Goal: Information Seeking & Learning: Learn about a topic

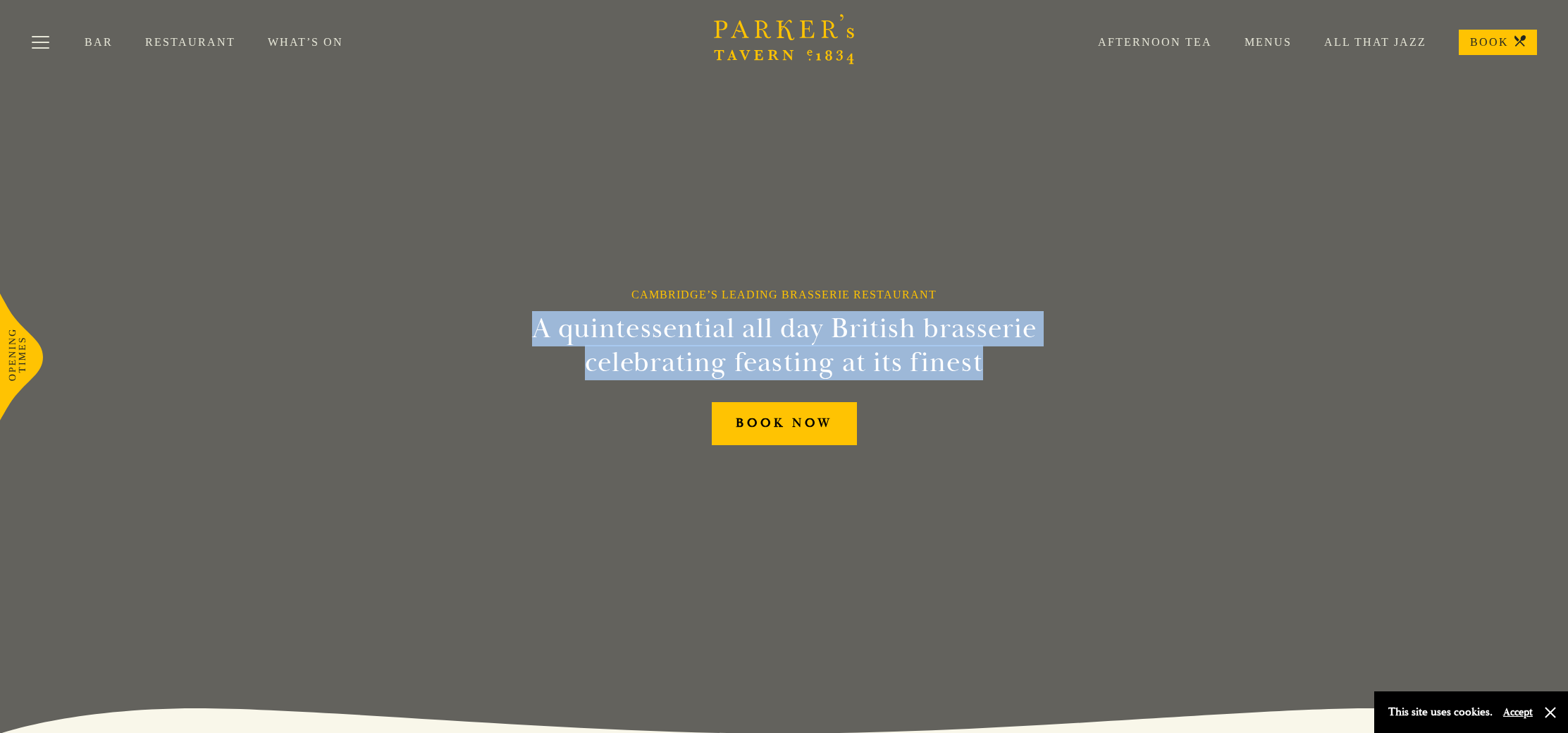
drag, startPoint x: 1016, startPoint y: 365, endPoint x: 492, endPoint y: 309, distance: 527.0
click at [502, 309] on div "Cambridge’s Leading Brasserie Restaurant A quintessential all day British brass…" at bounding box center [784, 366] width 845 height 733
copy h2 "A quintessential all day British brasserie celebrating feasting at its finest"
click at [1156, 41] on link "Afternoon Tea" at bounding box center [1139, 41] width 147 height 14
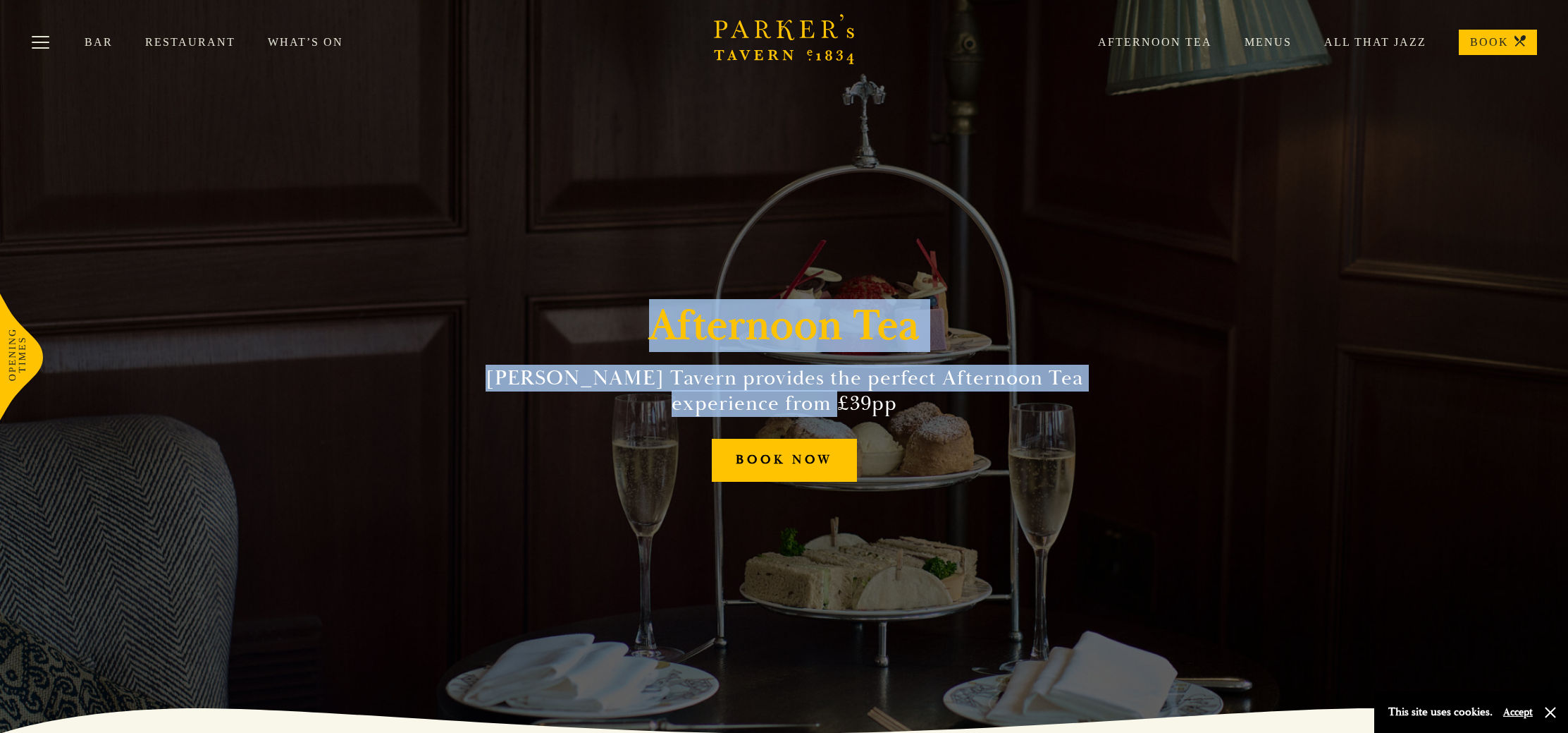
drag, startPoint x: 915, startPoint y: 402, endPoint x: 620, endPoint y: 291, distance: 315.2
click at [620, 291] on div "Afternoon Tea Parker’s Tavern provides the perfect Afternoon Tea experience fro…" at bounding box center [784, 366] width 845 height 733
copy div "Afternoon Tea Parker’s Tavern provides the perfect Afternoon Tea experience fro…"
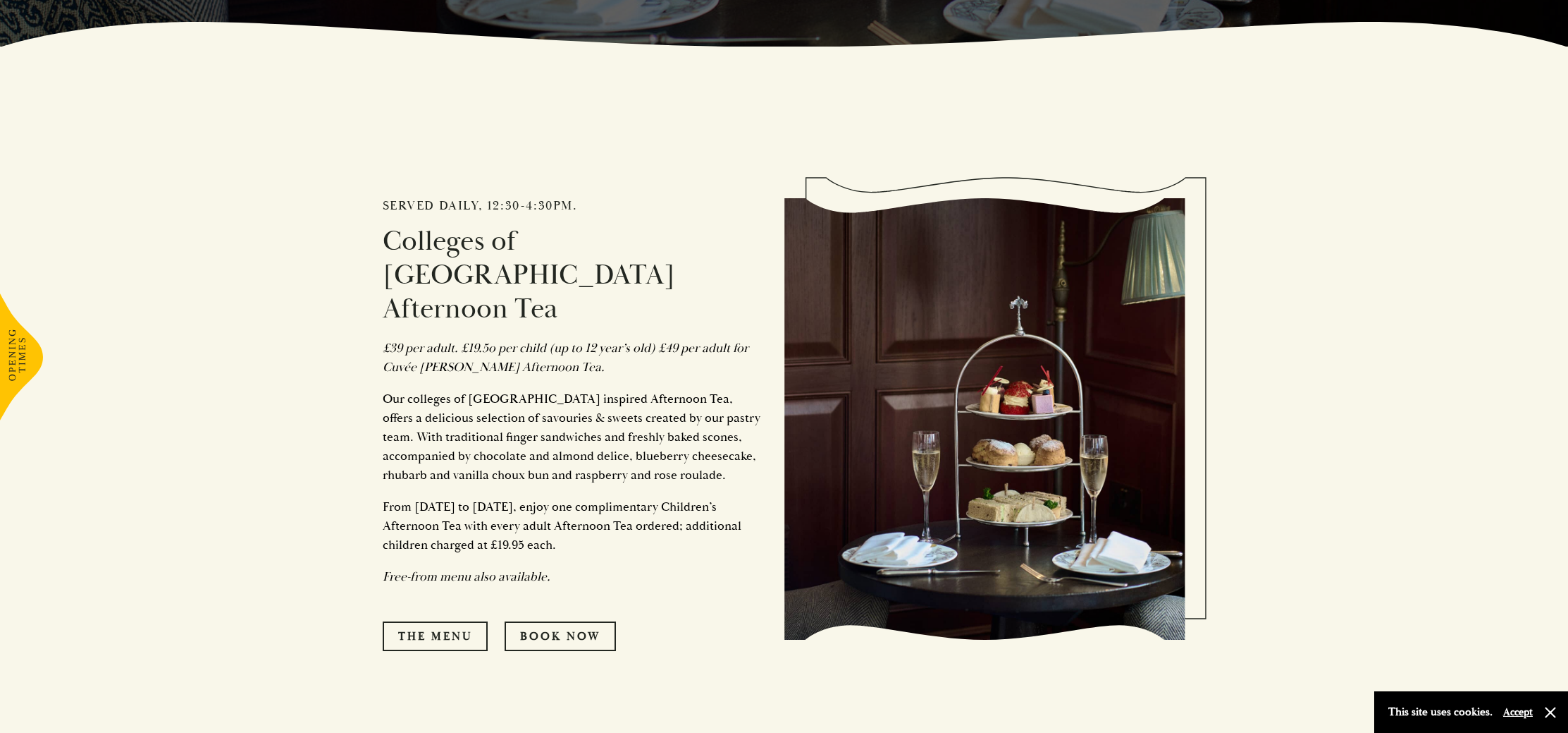
scroll to position [755, 0]
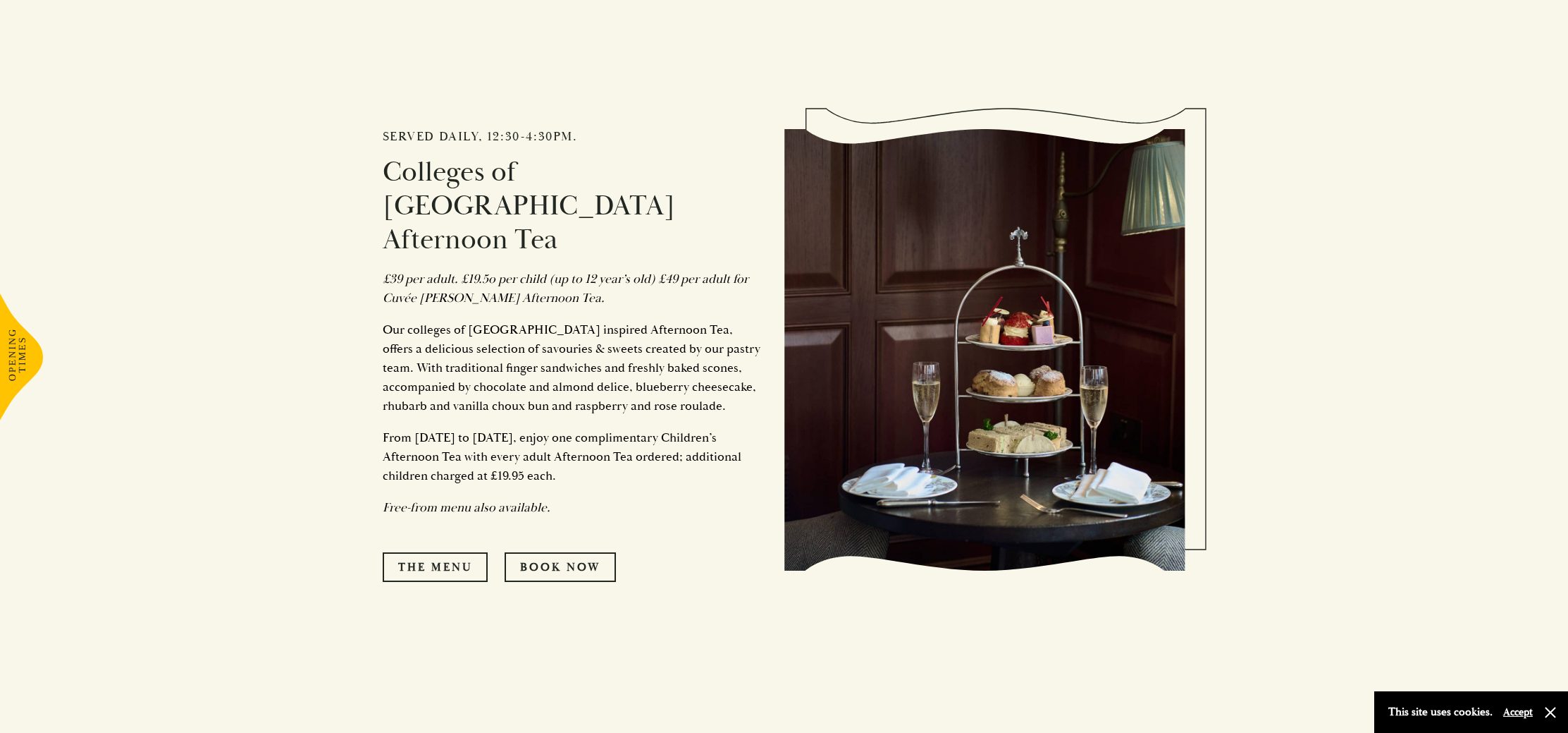
drag, startPoint x: 595, startPoint y: 433, endPoint x: 376, endPoint y: 177, distance: 336.9
click at [376, 177] on div "Served daily, 12:30-4:30pm. Colleges of Cambridge Afternoon Tea £39 per adult. …" at bounding box center [784, 345] width 845 height 736
copy div "Colleges of Cambridge Afternoon Tea £39 per adult. £19.5o per child (up to 12 y…"
click at [547, 370] on p "Our colleges of Cambridge inspired Afternoon Tea, offers a delicious selection …" at bounding box center [572, 368] width 381 height 95
drag, startPoint x: 572, startPoint y: 443, endPoint x: 354, endPoint y: 133, distance: 379.0
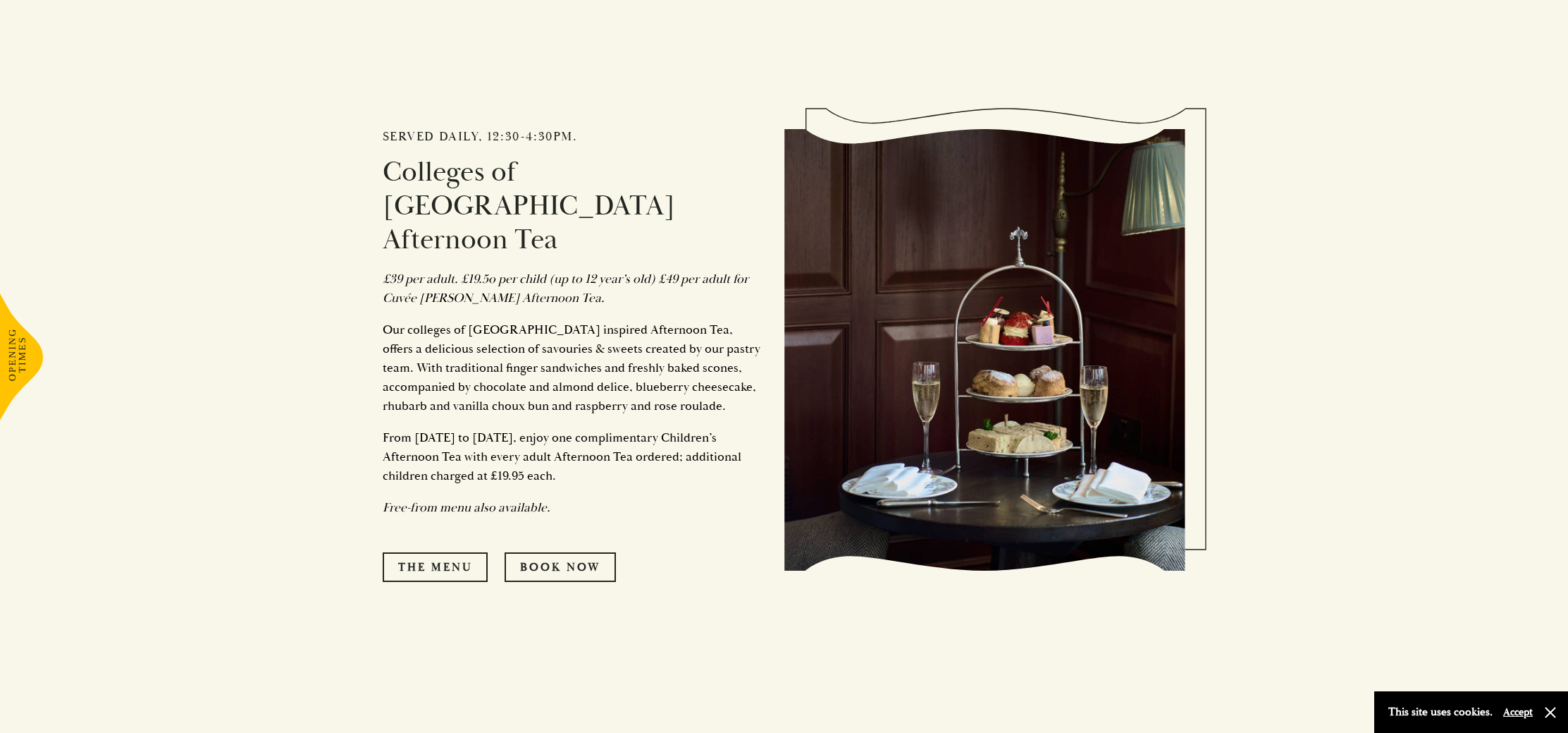
click at [354, 133] on section "Served daily, 12:30-4:30pm. Colleges of Cambridge Afternoon Tea £39 per adult. …" at bounding box center [784, 632] width 1568 height 1310
copy div "Served daily, 12:30-4:30pm. Colleges of Cambridge Afternoon Tea £39 per adult. …"
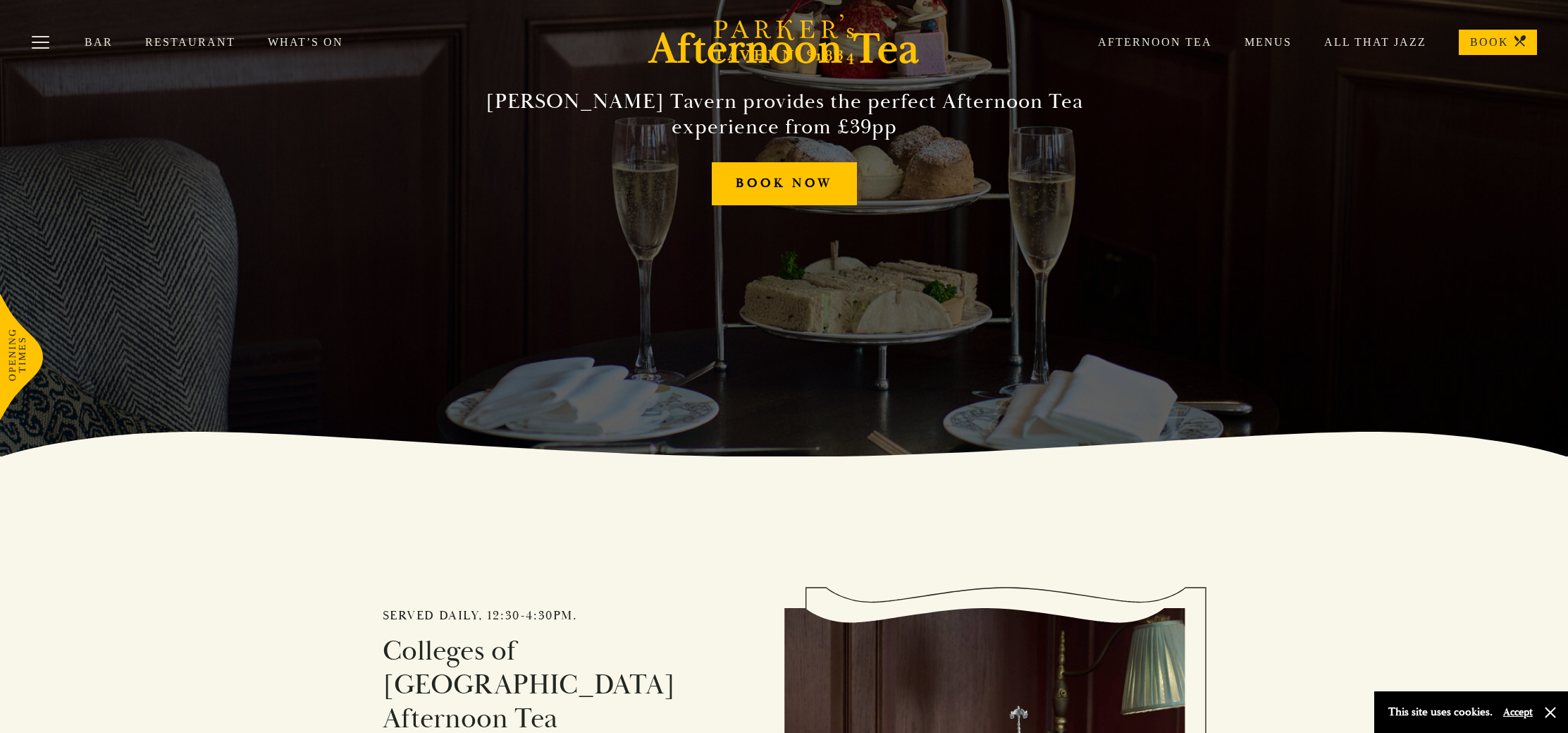
scroll to position [0, 0]
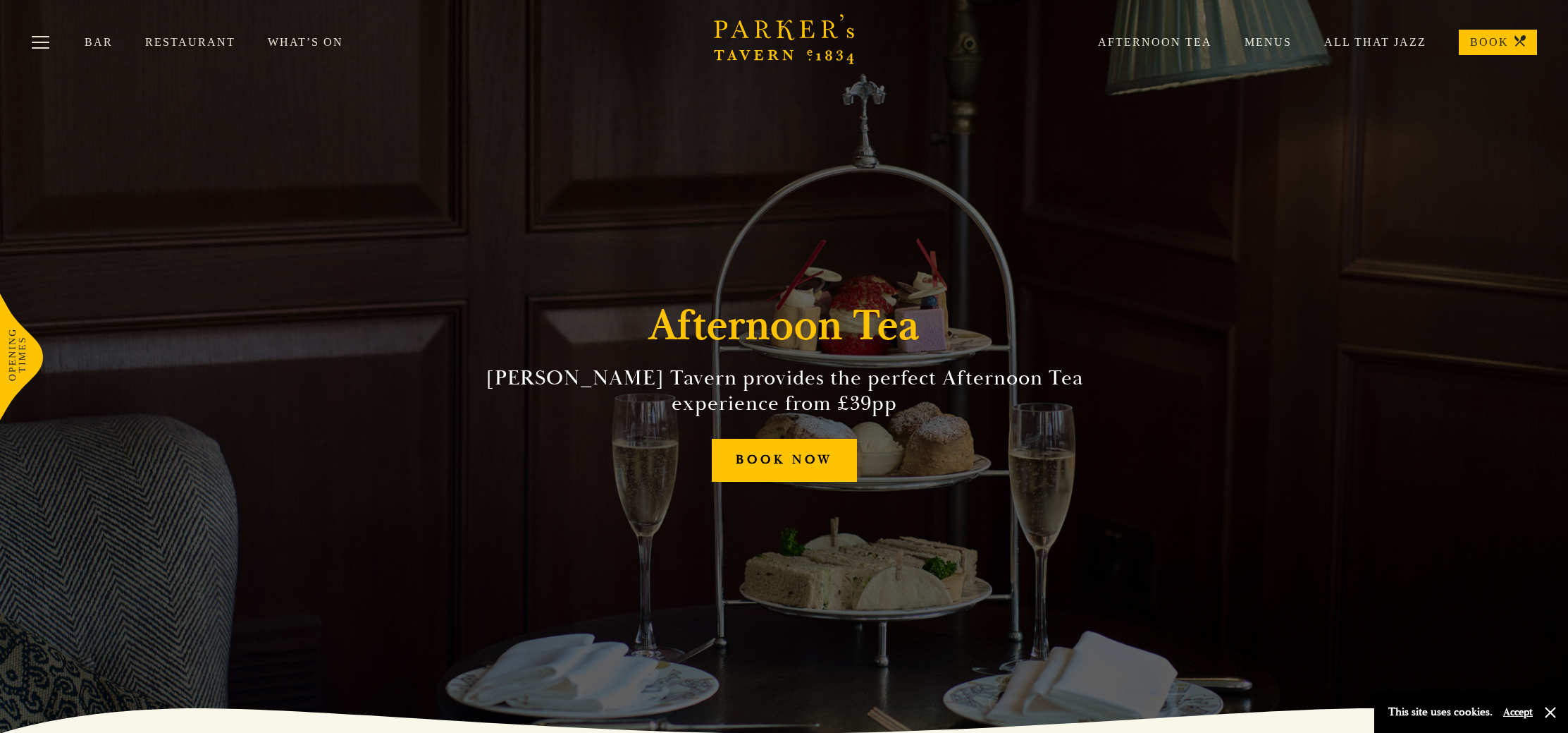
click at [184, 50] on div "Bar Restaurant What’s On Afternoon Tea Menus All That Jazz BOOK" at bounding box center [784, 42] width 1568 height 84
click at [184, 44] on link "Restaurant" at bounding box center [206, 41] width 123 height 14
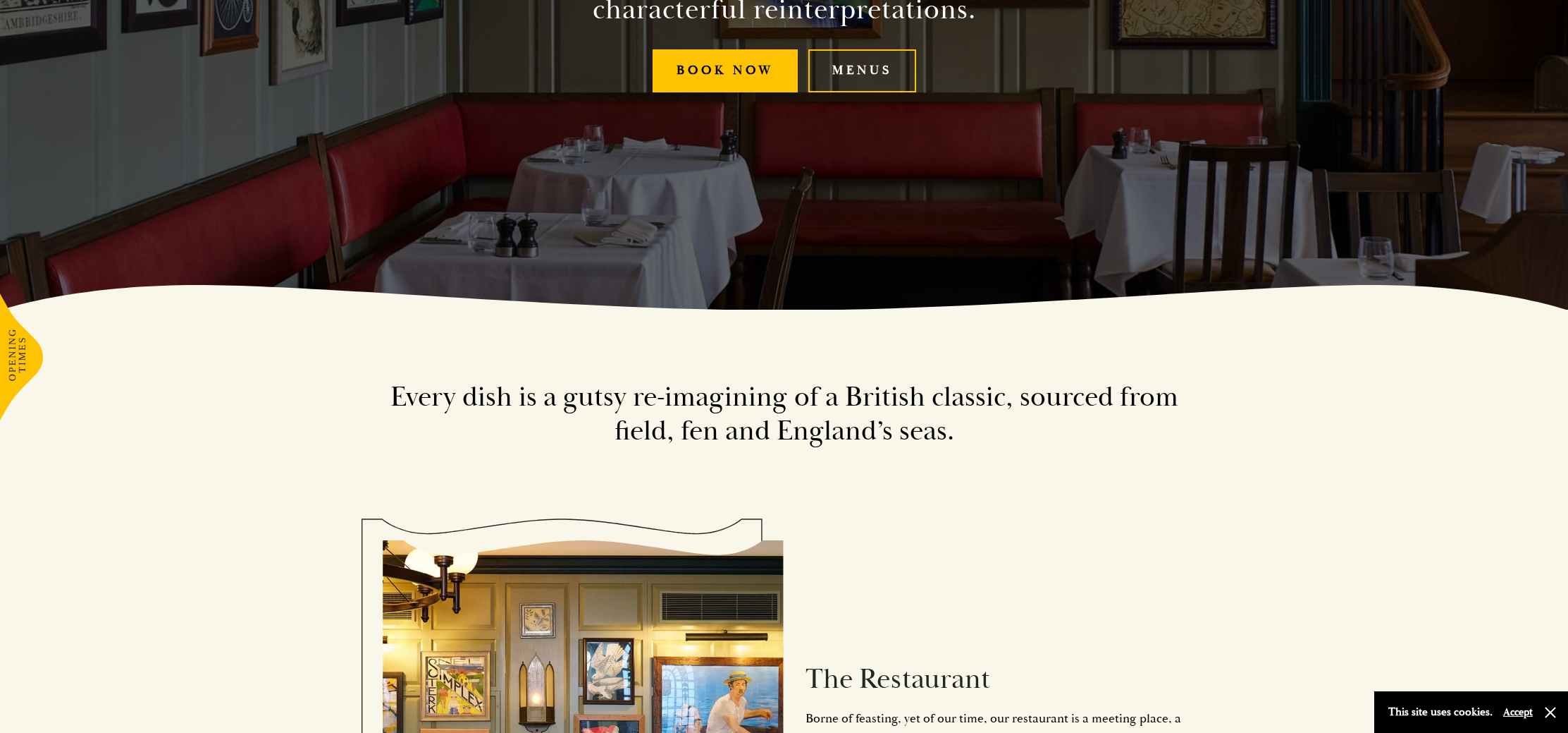
scroll to position [712, 0]
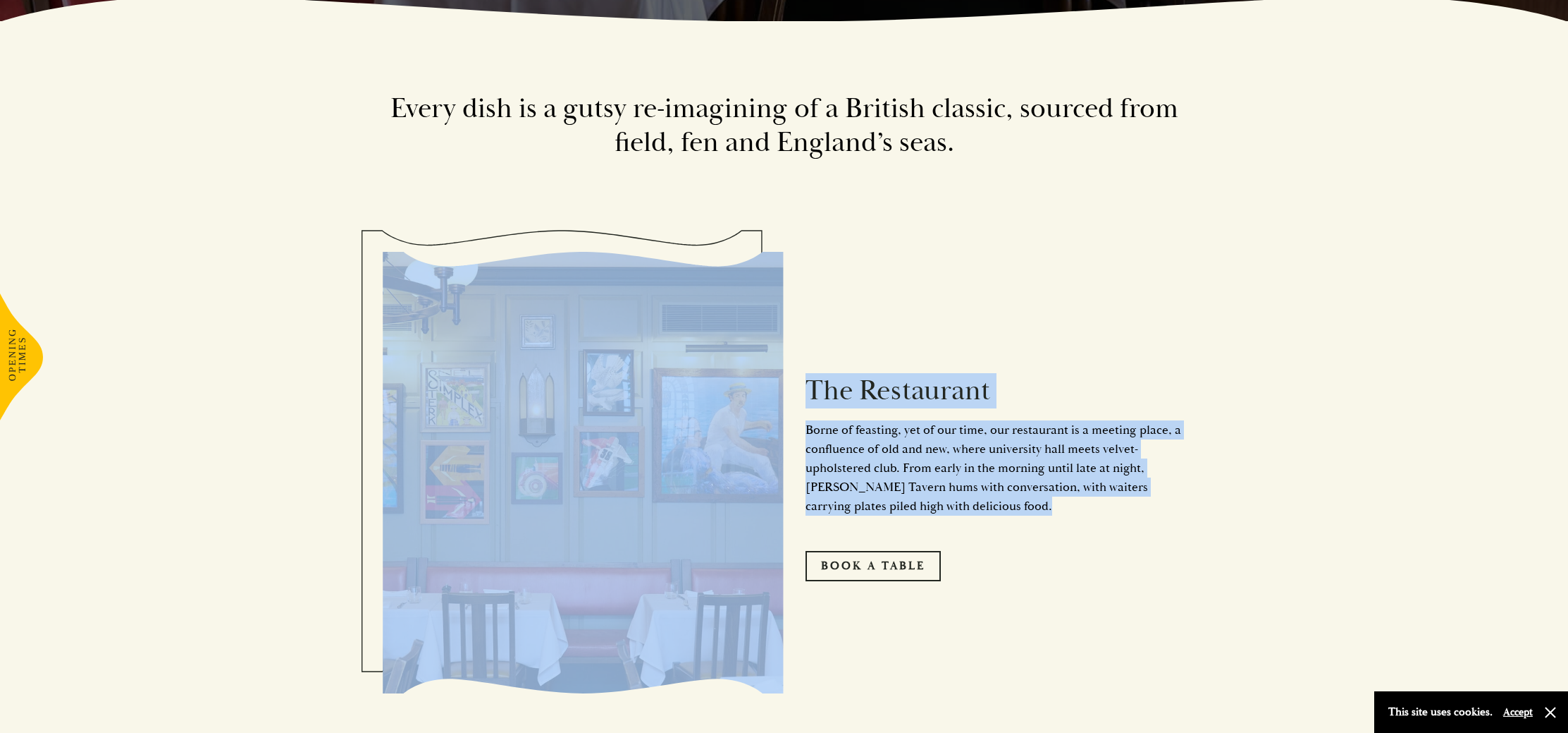
drag, startPoint x: 1013, startPoint y: 516, endPoint x: 781, endPoint y: 381, distance: 268.4
click at [781, 381] on div "The Restaurant Borne of feasting, yet of our time, our restaurant is a meeting …" at bounding box center [784, 472] width 803 height 442
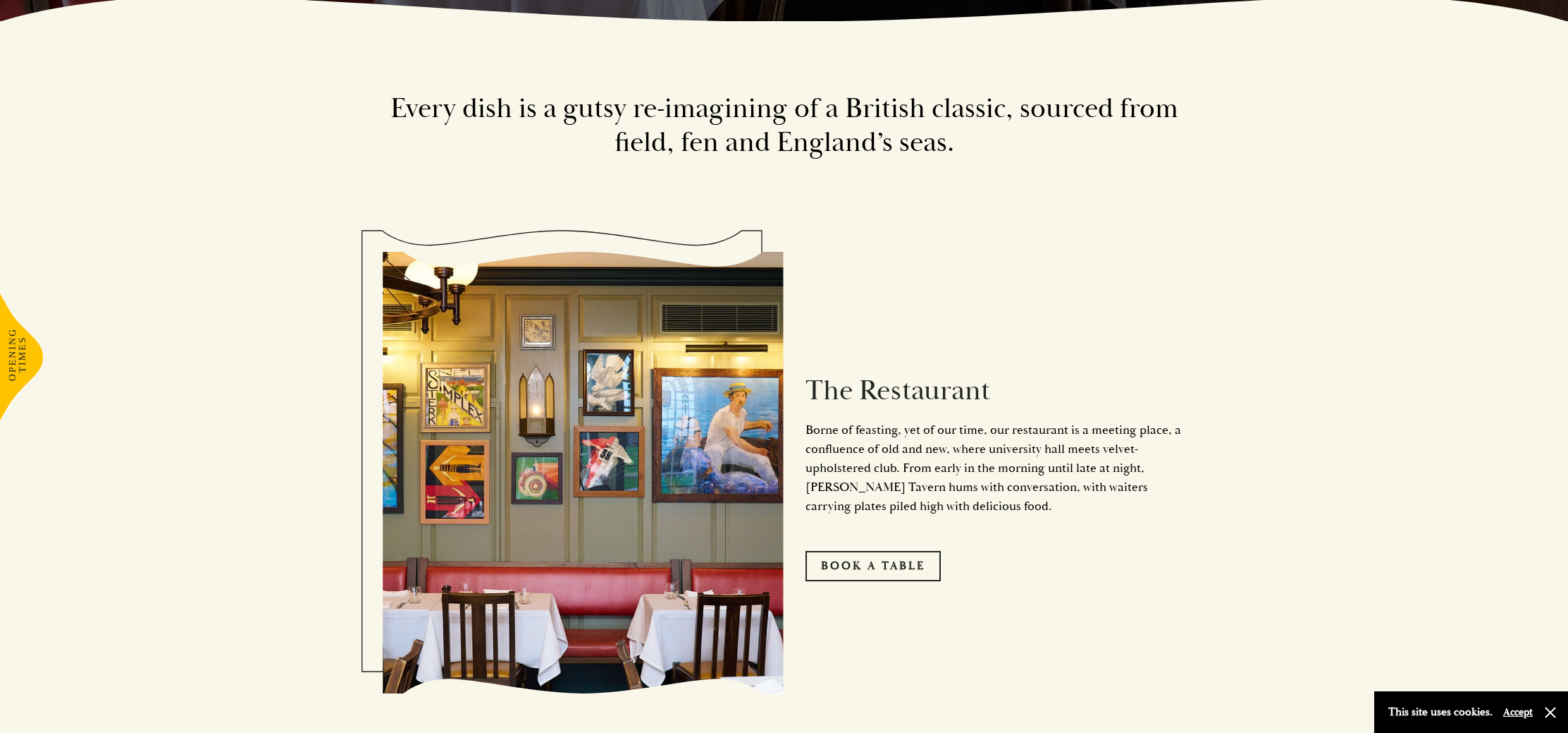
drag, startPoint x: 574, startPoint y: 136, endPoint x: 425, endPoint y: 109, distance: 151.4
click at [574, 135] on h2 "Every dish is a gutsy re-imagining of a British classic, sourced from field, fe…" at bounding box center [784, 126] width 803 height 68
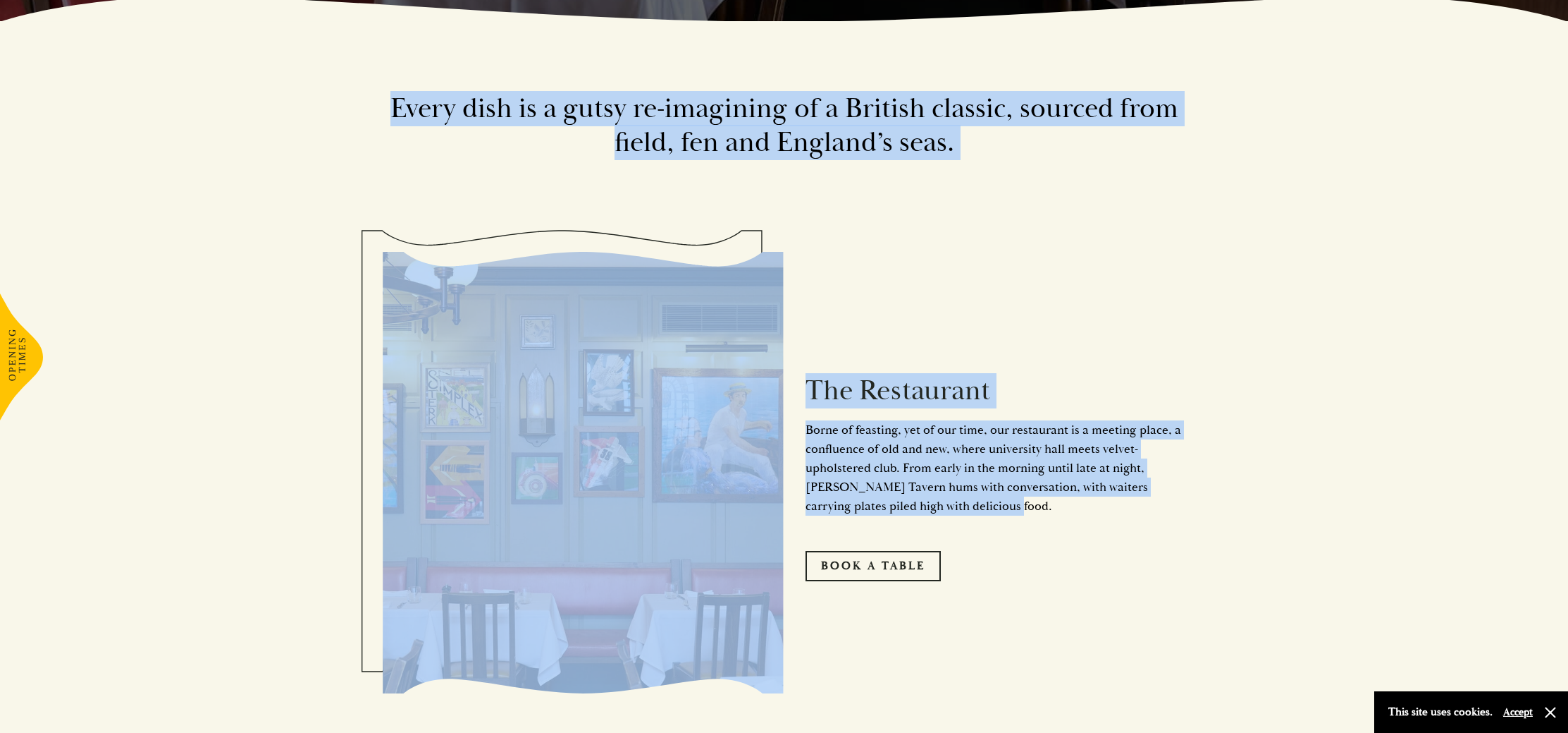
drag, startPoint x: 998, startPoint y: 510, endPoint x: 358, endPoint y: 91, distance: 765.0
copy section "Every dish is a gutsy re-imagining of a British classic, sourced from field, fe…"
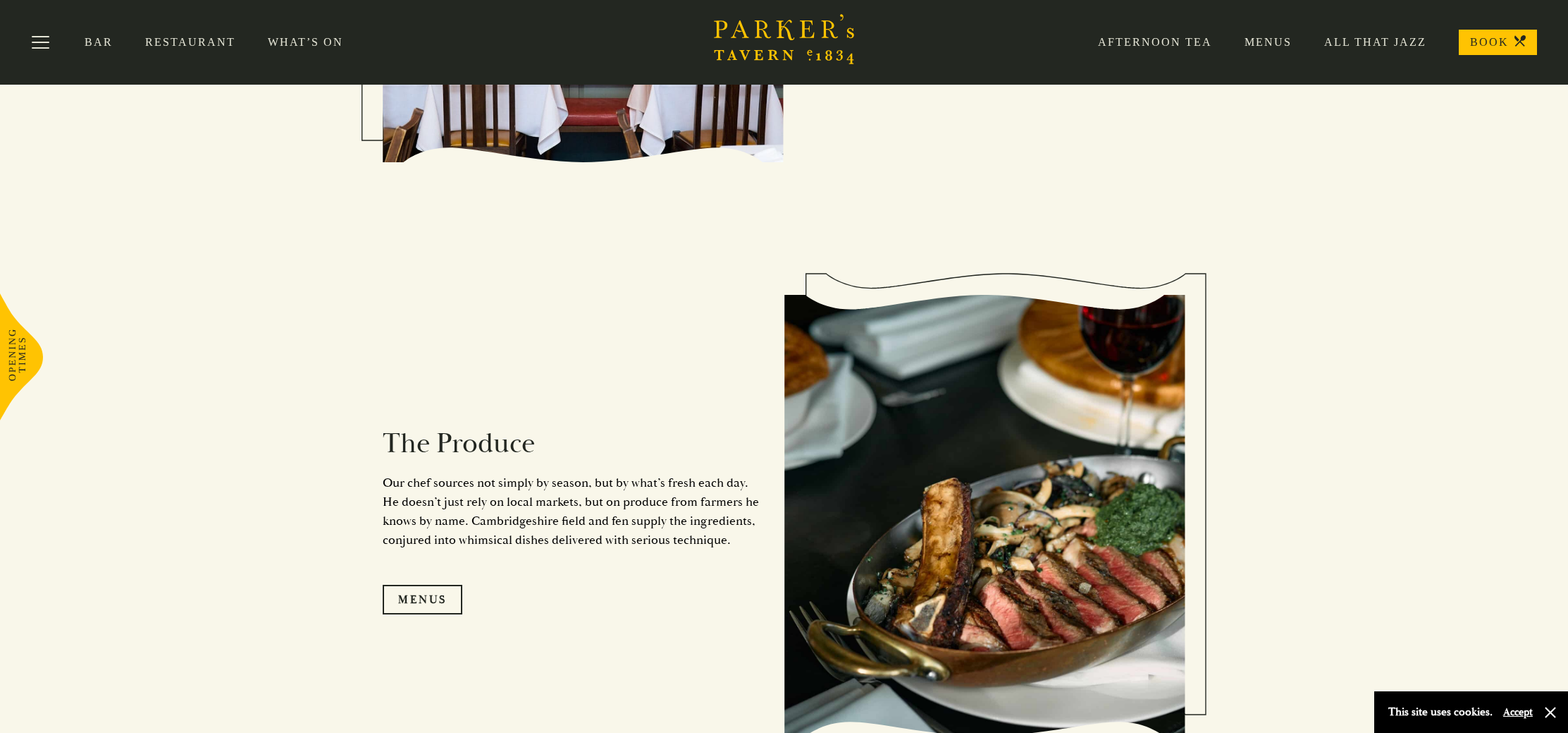
scroll to position [0, 0]
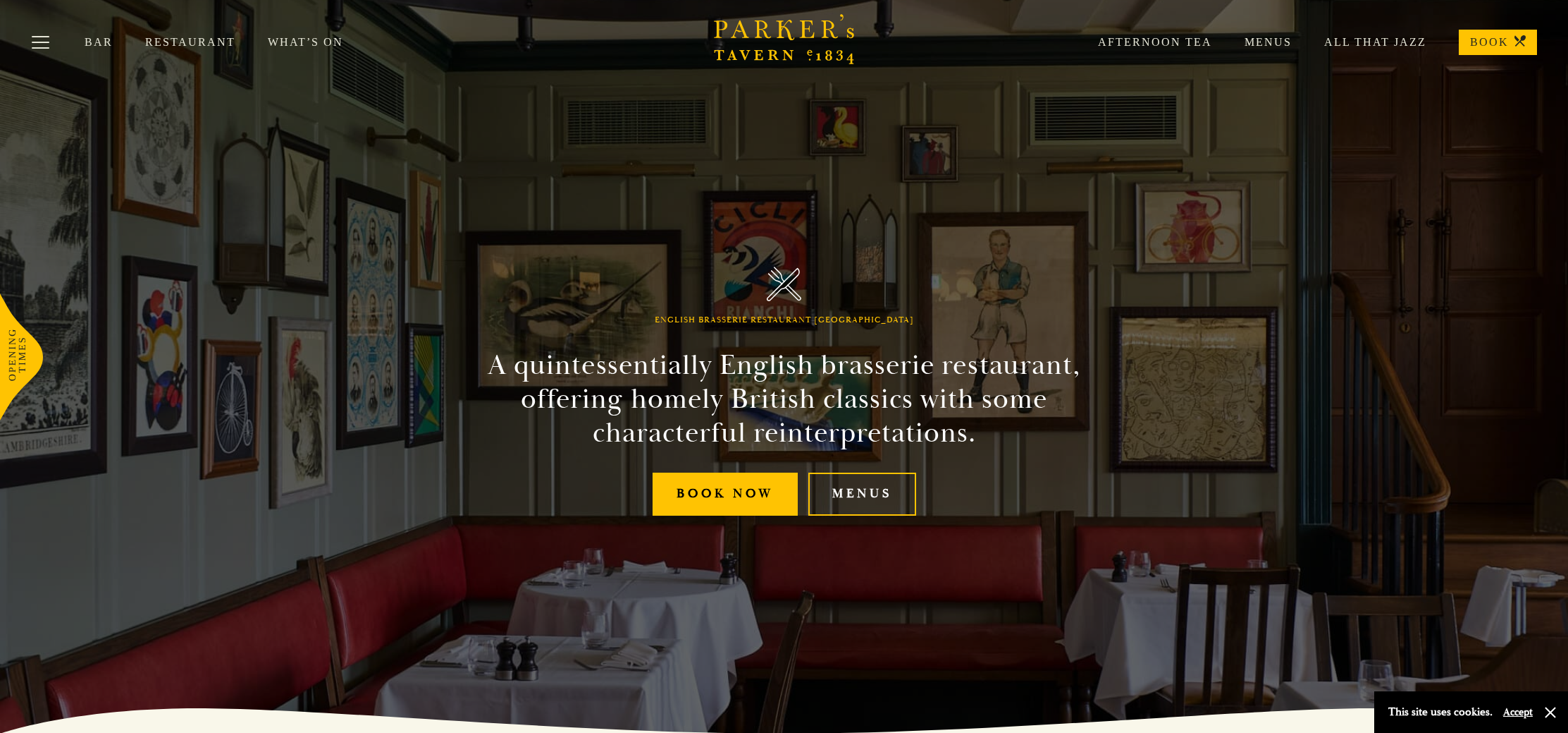
click at [1272, 49] on div "Afternoon Tea Menus All That Jazz BOOK" at bounding box center [1301, 42] width 471 height 26
click at [1273, 44] on link "Menus" at bounding box center [1252, 41] width 80 height 14
